Goal: Book appointment/travel/reservation

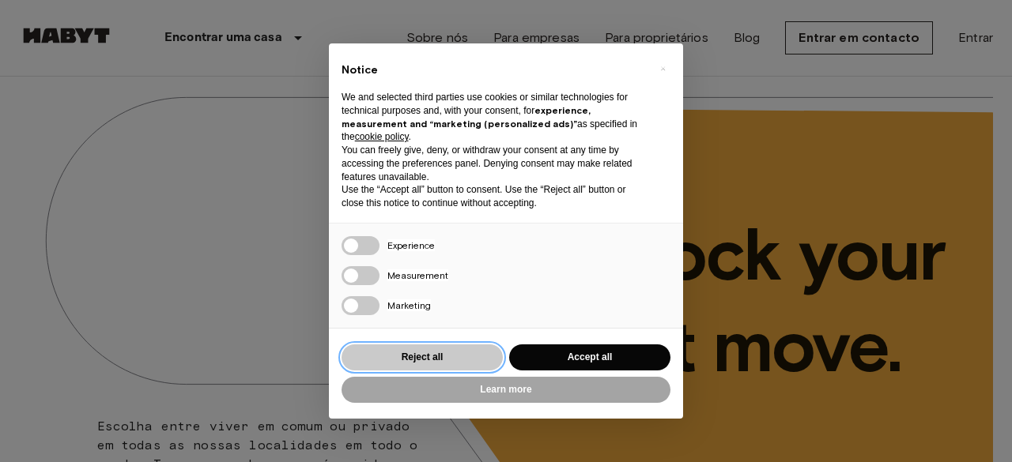
click at [479, 360] on button "Reject all" at bounding box center [421, 358] width 161 height 26
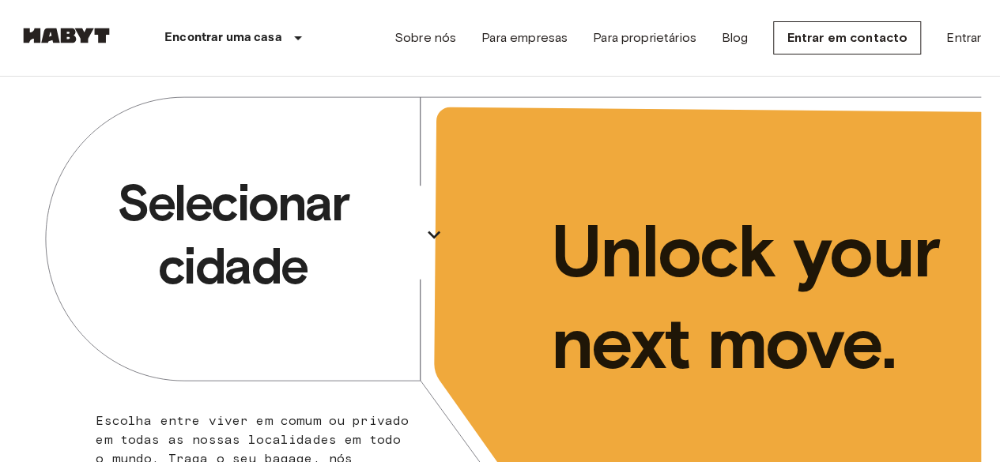
click at [363, 219] on p "Selecionar cidade" at bounding box center [233, 235] width 364 height 126
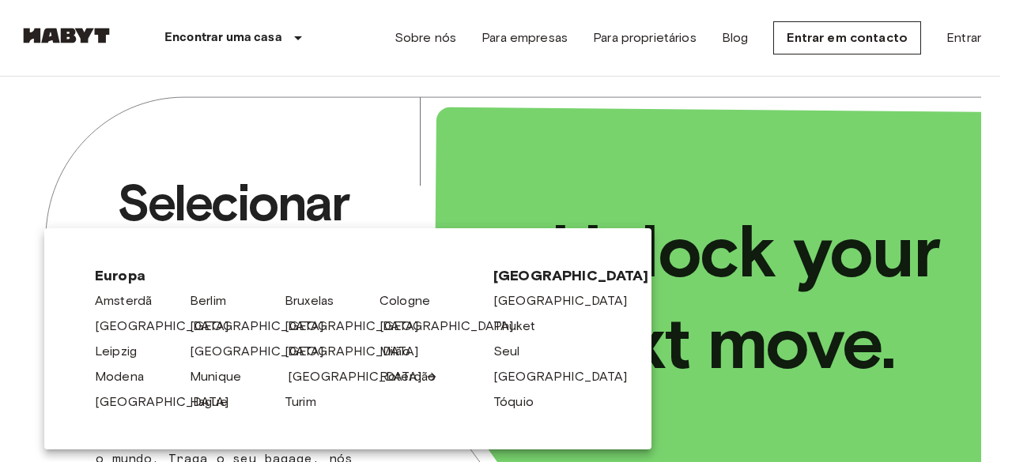
click at [306, 381] on link "[GEOGRAPHIC_DATA]" at bounding box center [363, 377] width 150 height 19
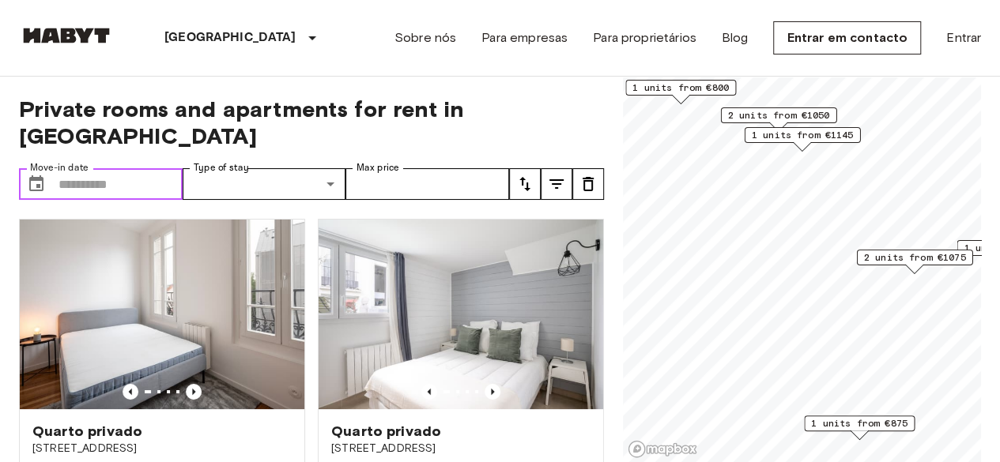
click at [130, 168] on input "Move-in date" at bounding box center [120, 184] width 124 height 32
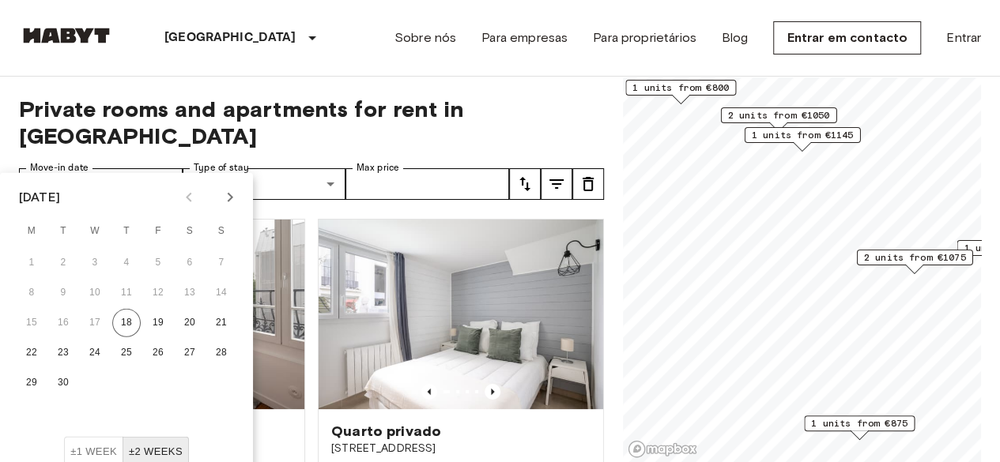
click at [235, 194] on icon "Next month" at bounding box center [230, 197] width 19 height 19
click at [234, 194] on icon "Next month" at bounding box center [230, 197] width 19 height 19
click at [231, 191] on icon "Next month" at bounding box center [230, 197] width 19 height 19
click at [130, 261] on button "1" at bounding box center [126, 263] width 28 height 28
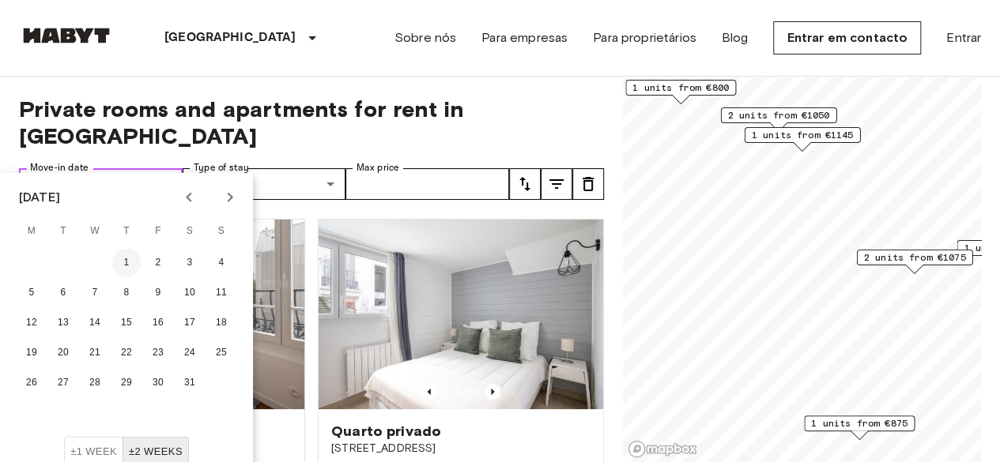
type input "**********"
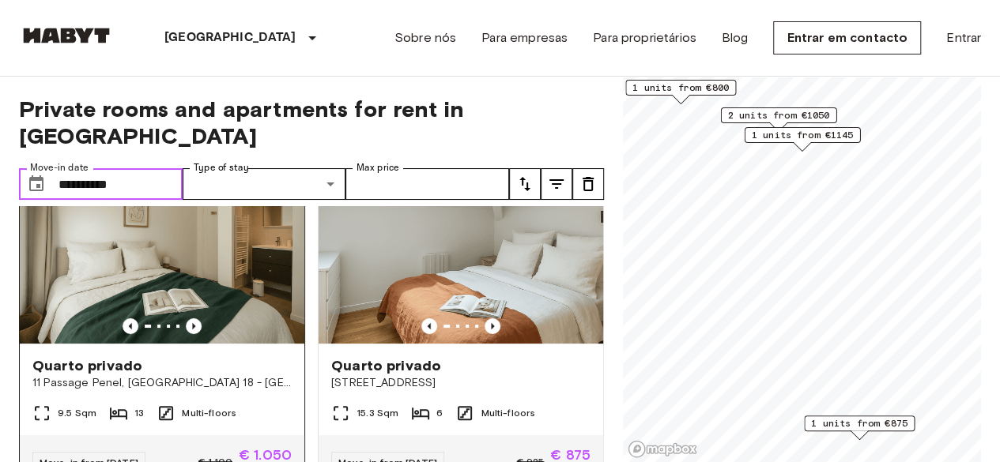
scroll to position [72, 0]
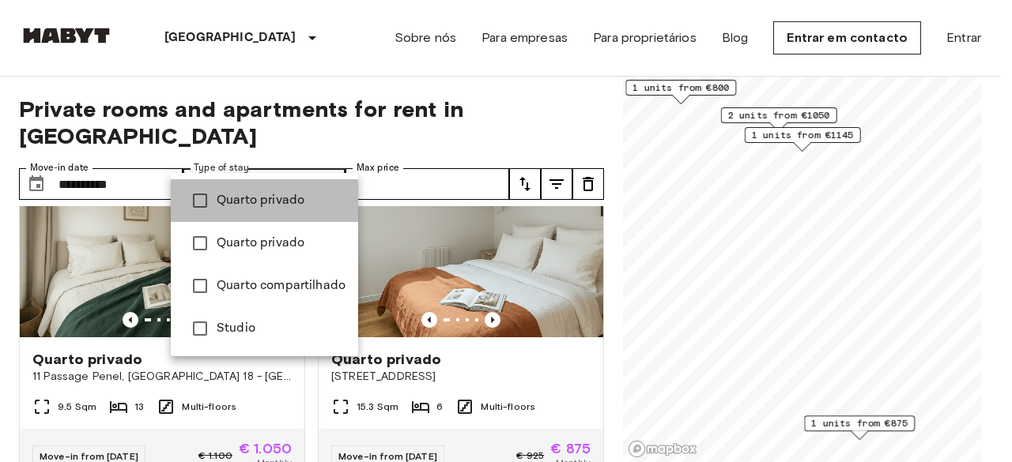
click at [262, 191] on span "Quarto privado" at bounding box center [281, 200] width 129 height 19
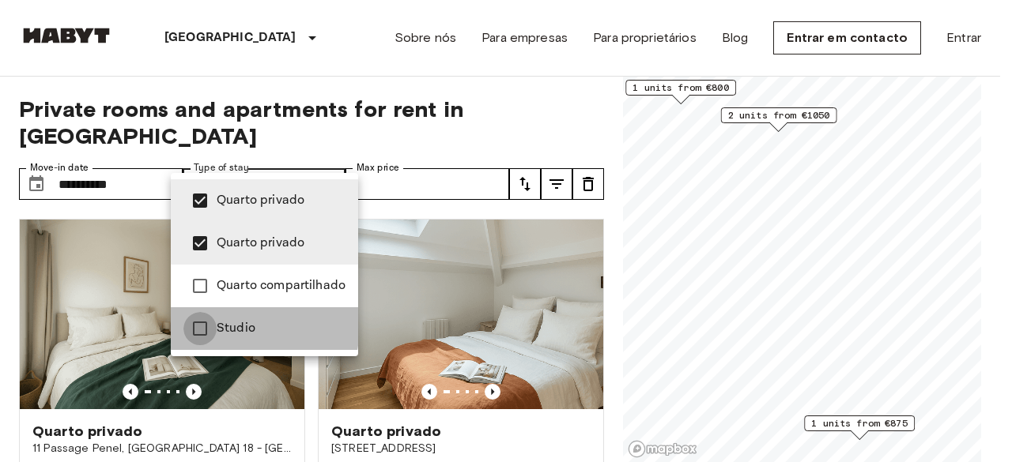
type input "**********"
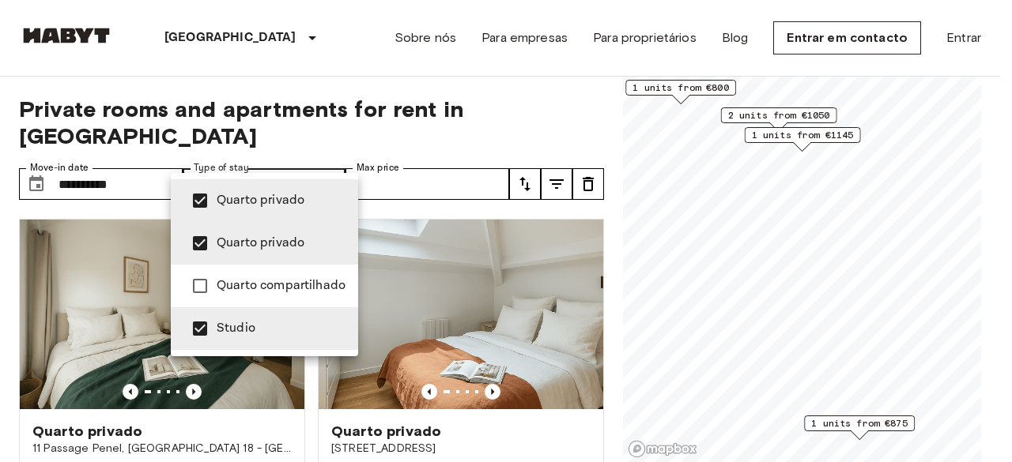
click at [317, 81] on div at bounding box center [506, 231] width 1012 height 462
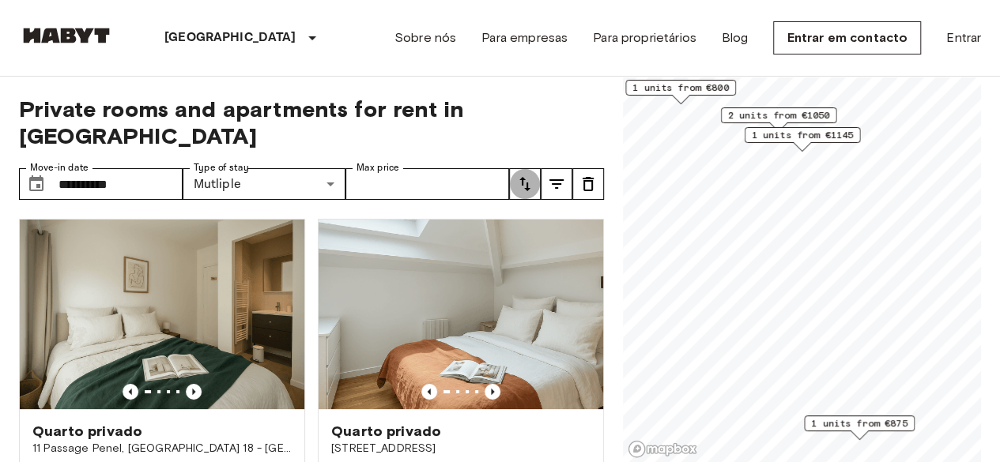
click at [522, 175] on icon "tune" at bounding box center [524, 184] width 19 height 19
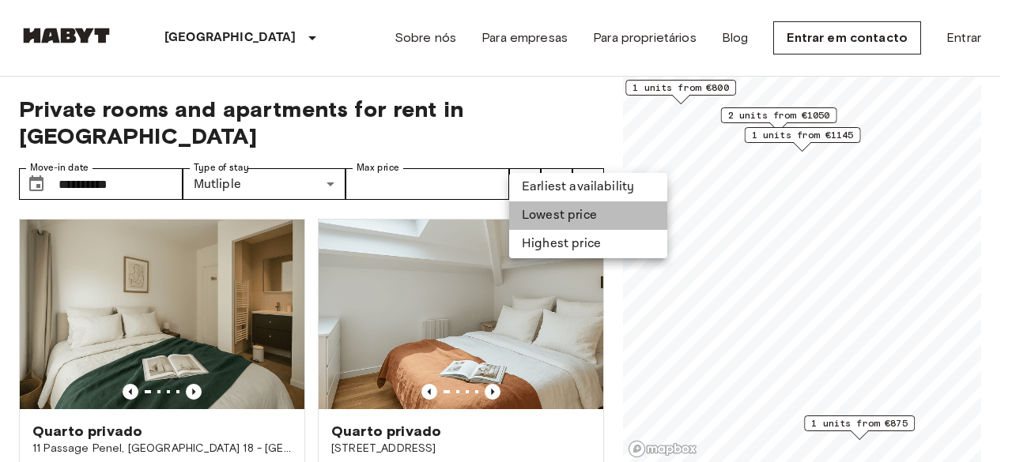
click at [552, 217] on li "Lowest price" at bounding box center [588, 216] width 158 height 28
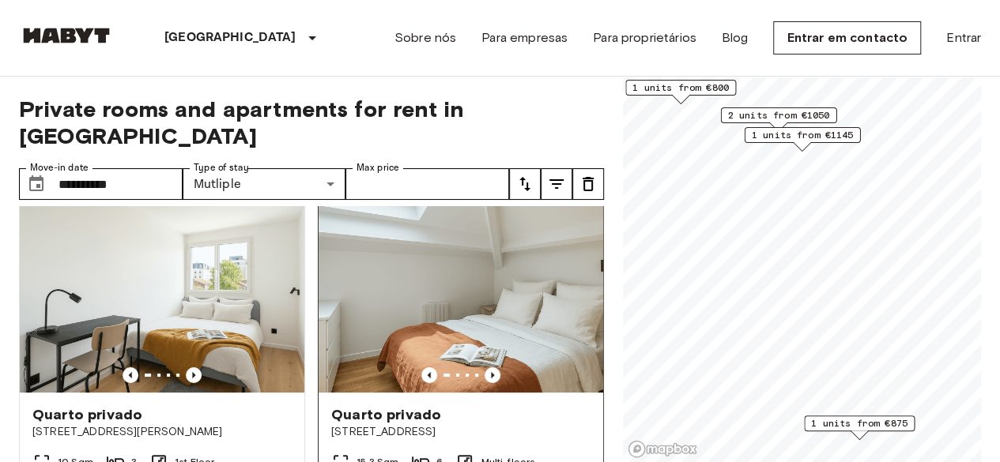
scroll to position [16, 0]
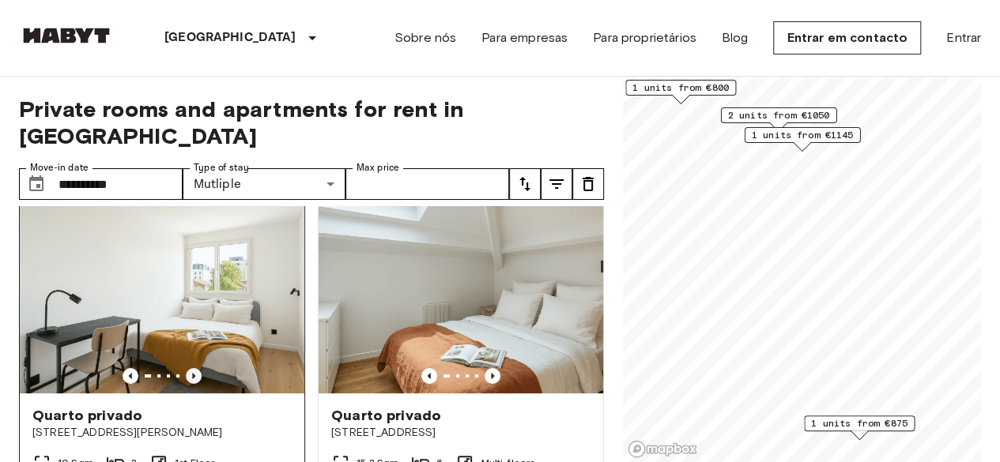
click at [187, 368] on icon "Previous image" at bounding box center [194, 376] width 16 height 16
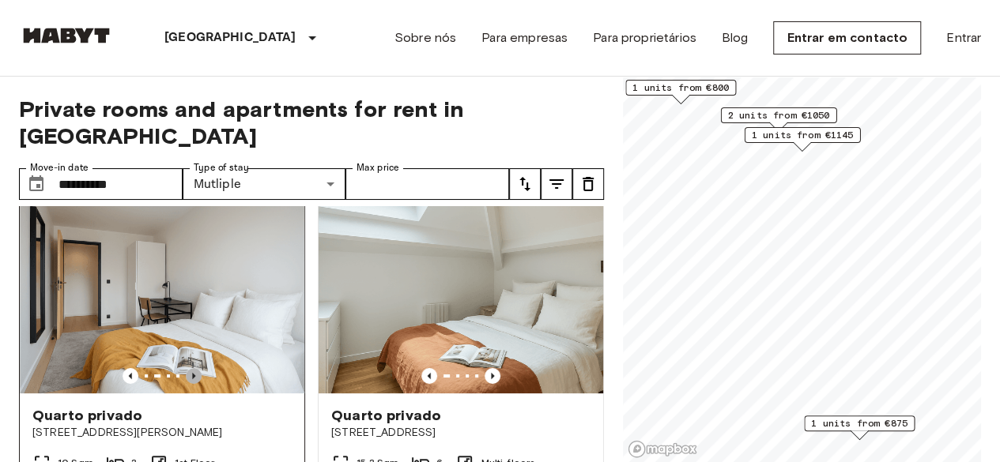
click at [187, 368] on icon "Previous image" at bounding box center [194, 376] width 16 height 16
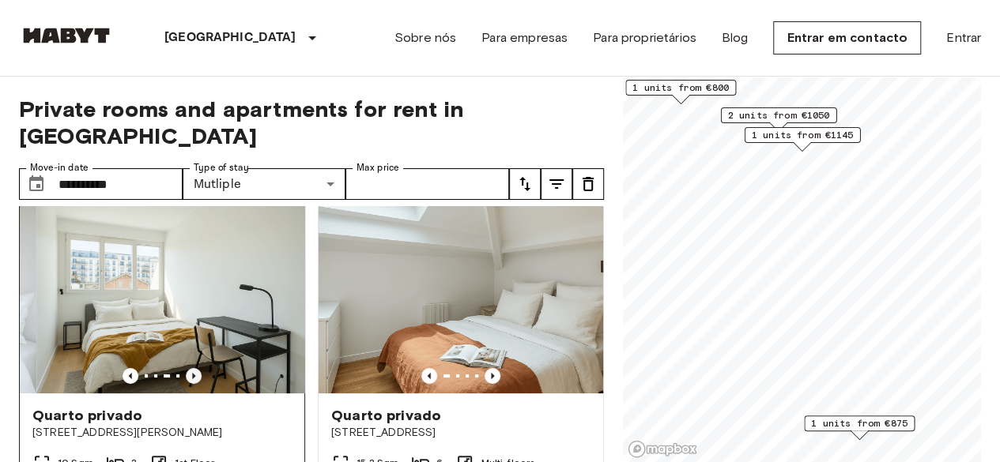
click at [187, 368] on icon "Previous image" at bounding box center [194, 376] width 16 height 16
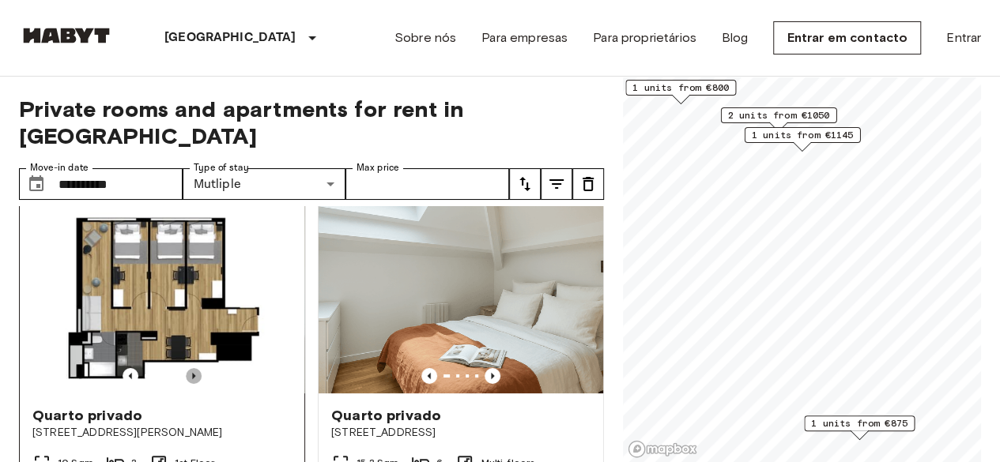
click at [187, 368] on icon "Previous image" at bounding box center [194, 376] width 16 height 16
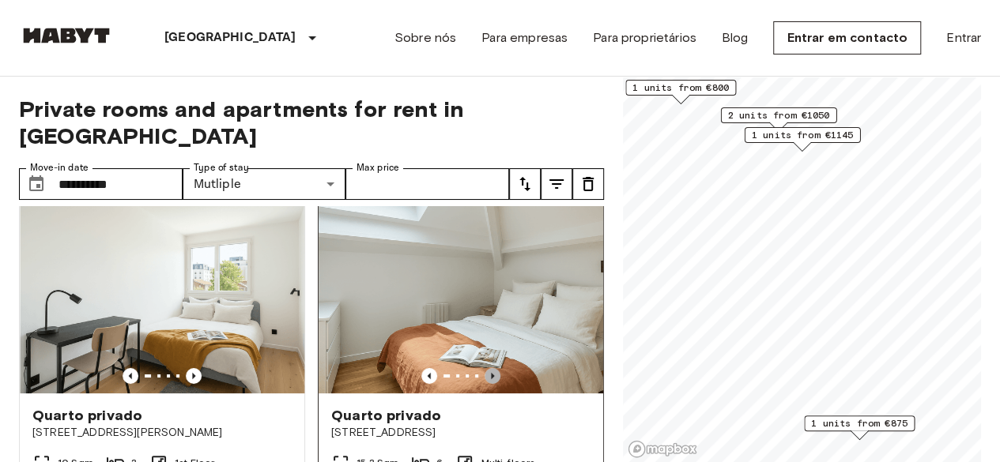
click at [485, 368] on icon "Previous image" at bounding box center [493, 376] width 16 height 16
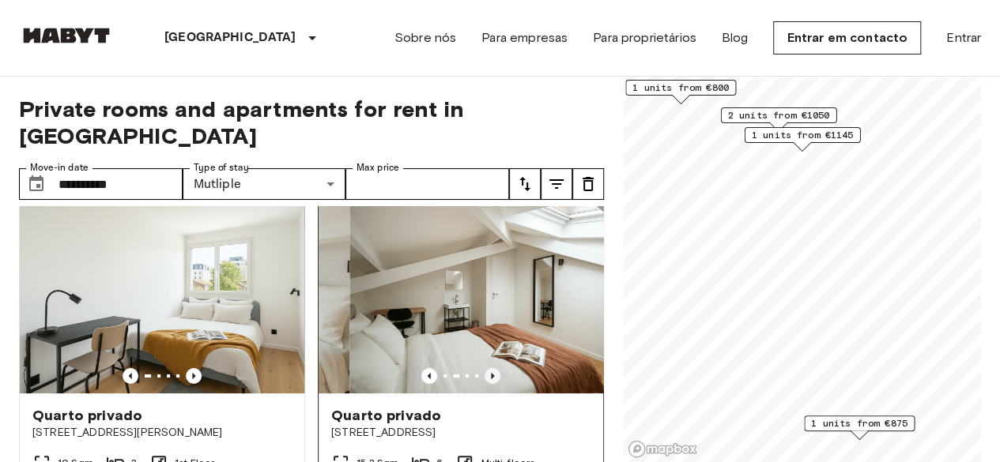
click at [485, 368] on icon "Previous image" at bounding box center [493, 376] width 16 height 16
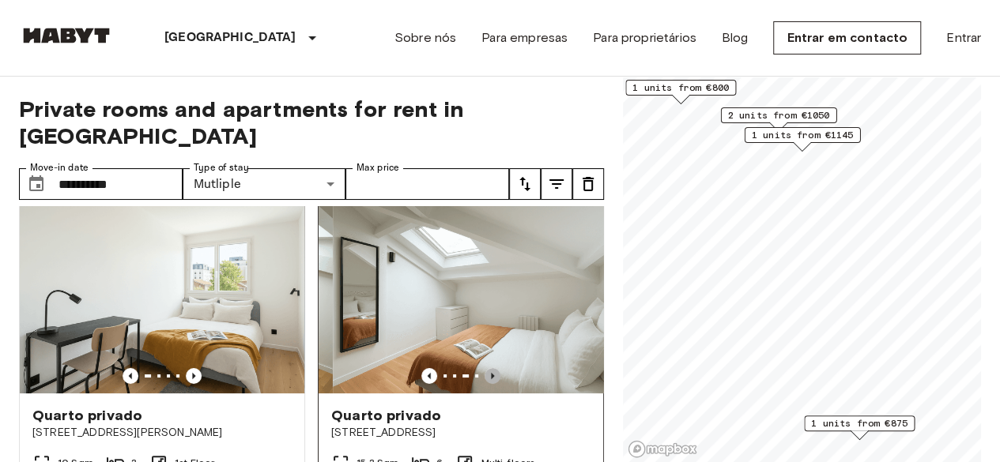
click at [485, 368] on icon "Previous image" at bounding box center [493, 376] width 16 height 16
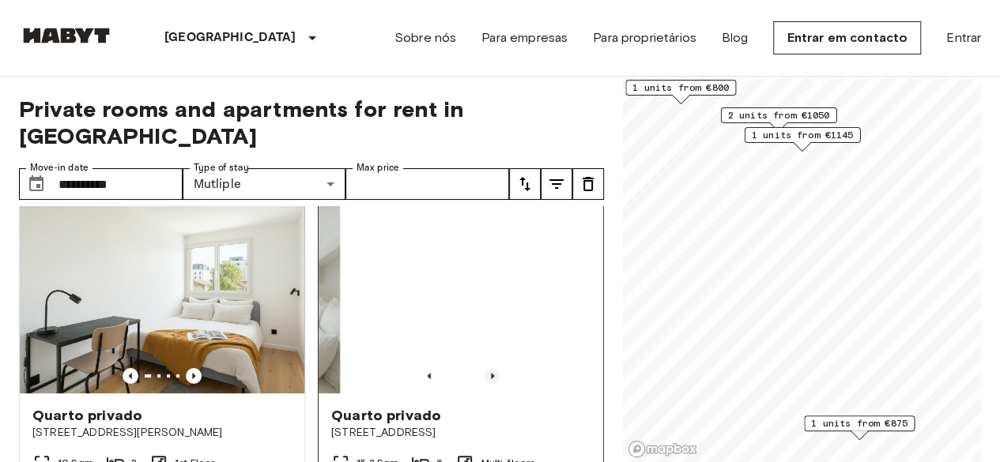
click at [485, 368] on icon "Previous image" at bounding box center [493, 376] width 16 height 16
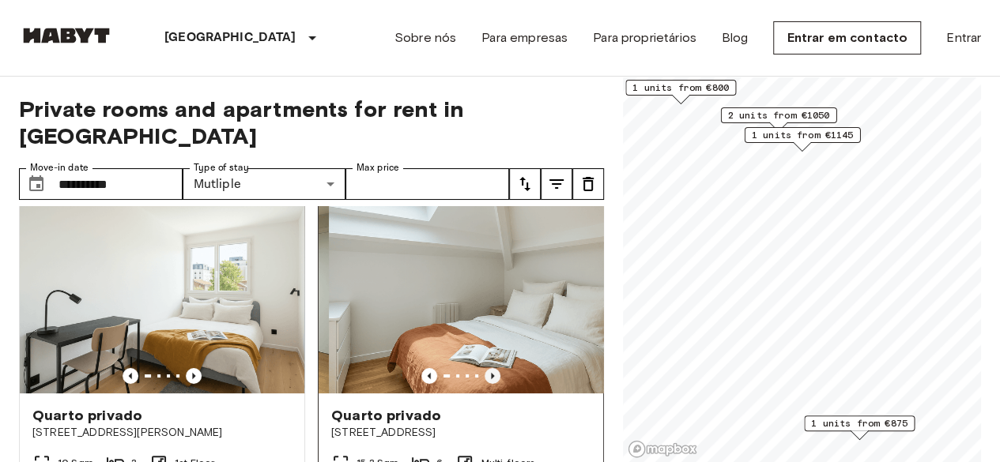
click at [485, 368] on icon "Previous image" at bounding box center [493, 376] width 16 height 16
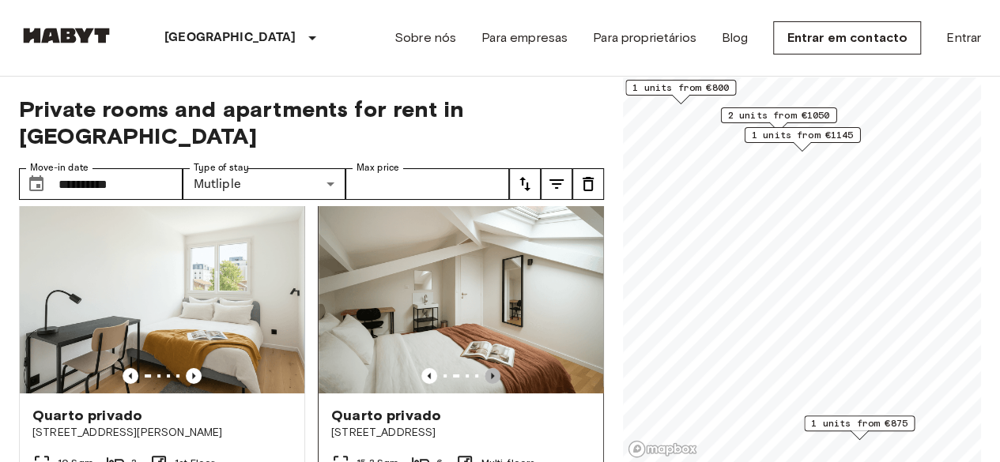
click at [485, 368] on icon "Previous image" at bounding box center [493, 376] width 16 height 16
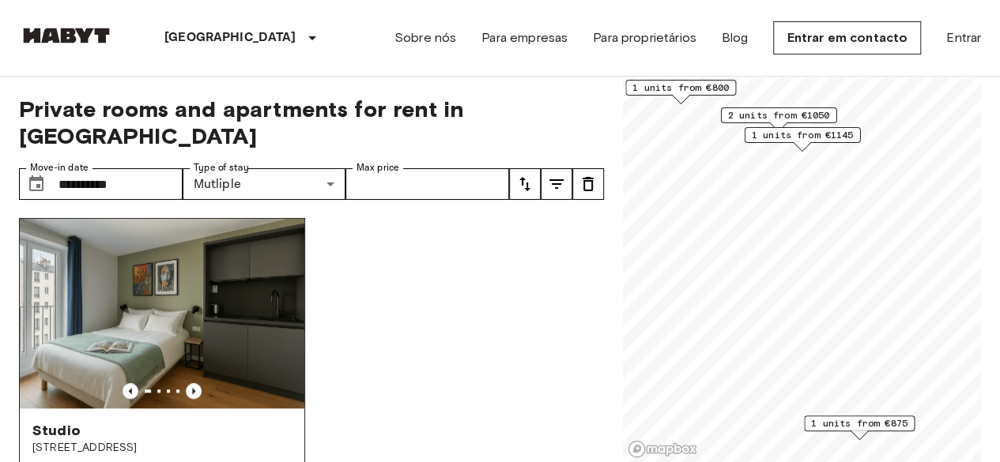
scroll to position [699, 0]
click at [194, 384] on icon "Previous image" at bounding box center [194, 392] width 16 height 16
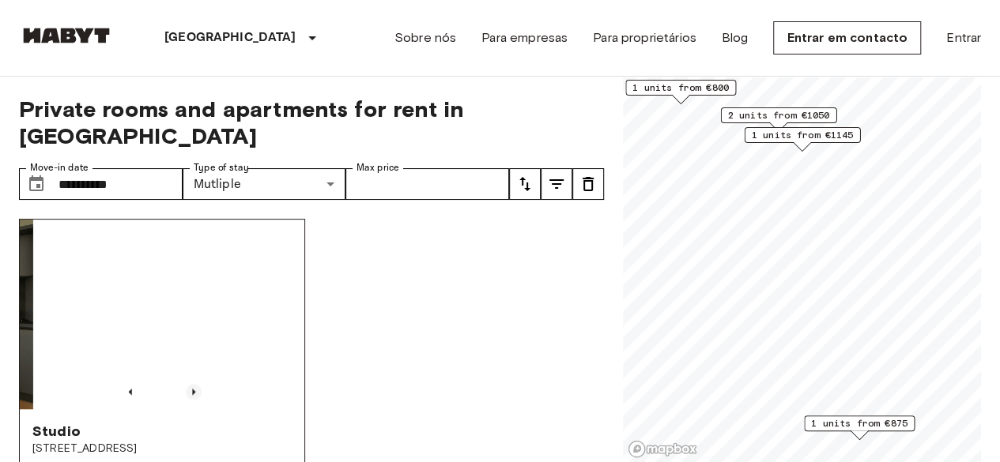
click at [194, 384] on icon "Previous image" at bounding box center [194, 392] width 16 height 16
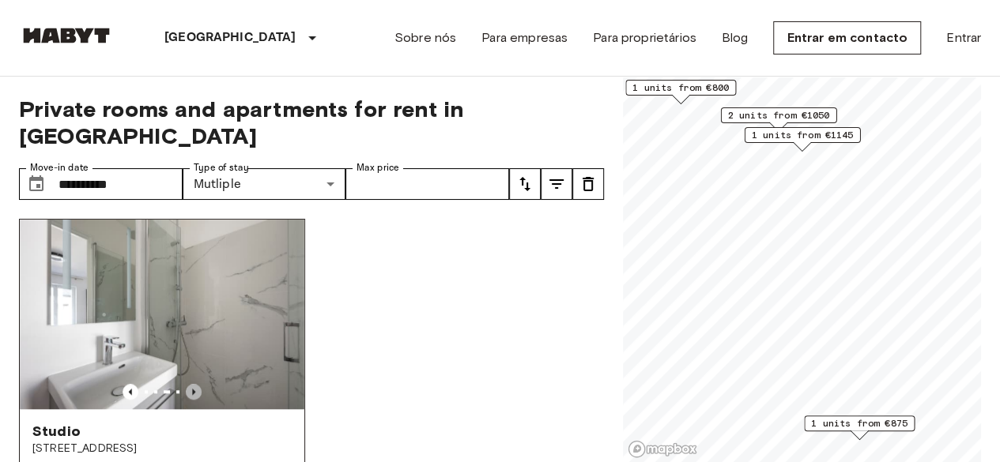
click at [198, 384] on icon "Previous image" at bounding box center [194, 392] width 16 height 16
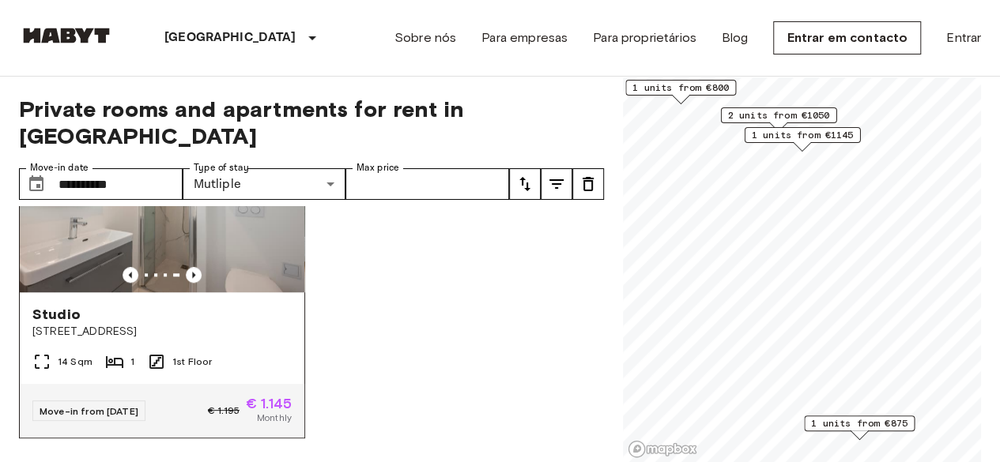
scroll to position [832, 0]
